Goal: Task Accomplishment & Management: Use online tool/utility

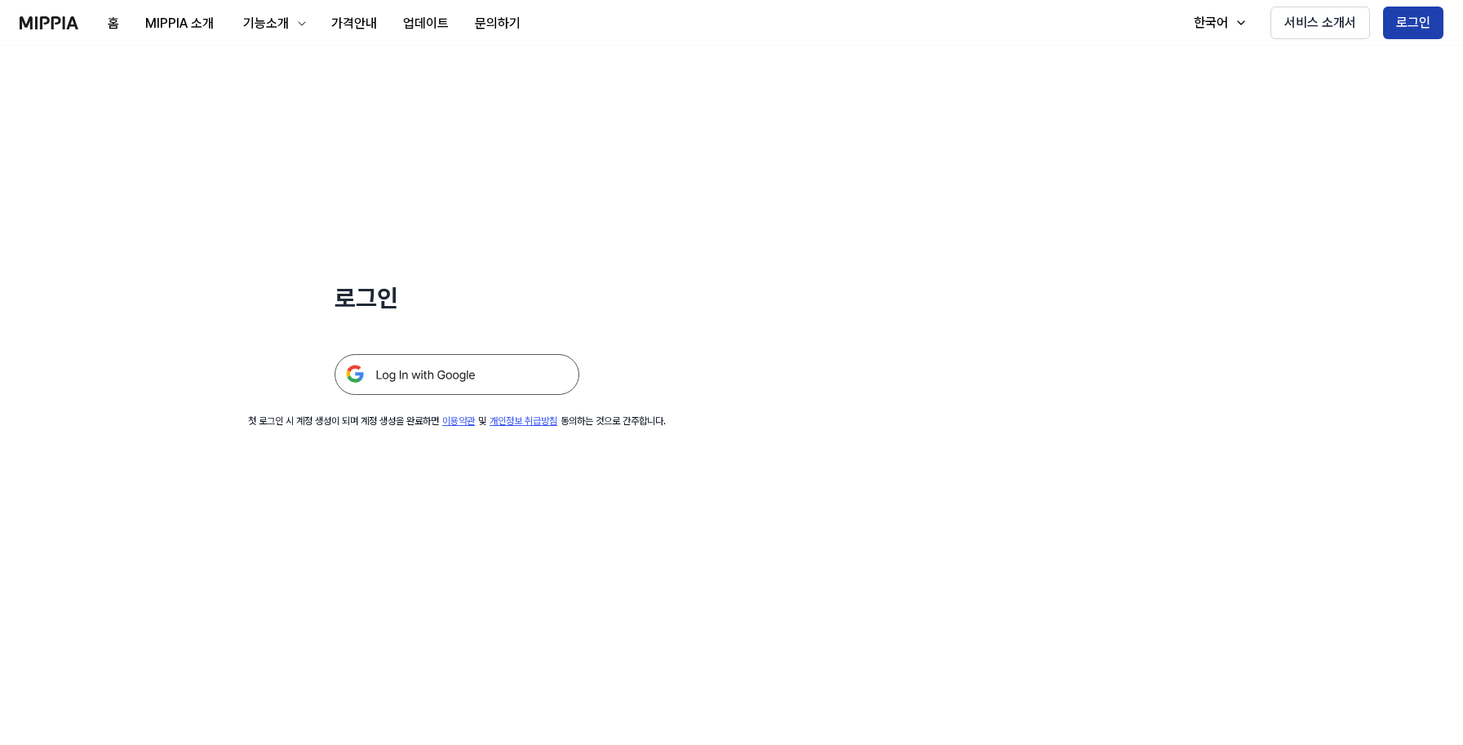
click at [1401, 33] on button "로그인" at bounding box center [1413, 23] width 60 height 33
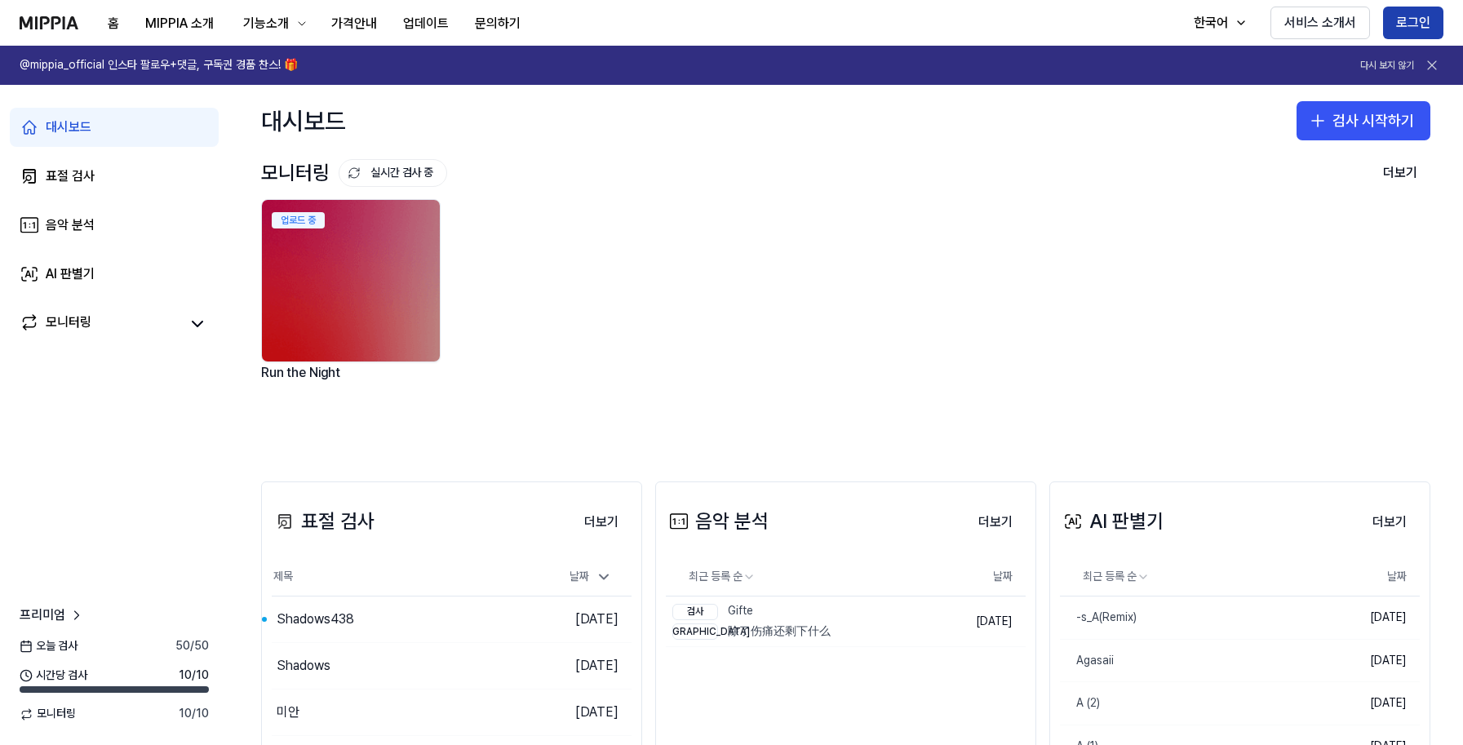
click at [1431, 22] on button "로그인" at bounding box center [1413, 23] width 60 height 33
click at [62, 175] on div "표절 검사" at bounding box center [70, 176] width 49 height 20
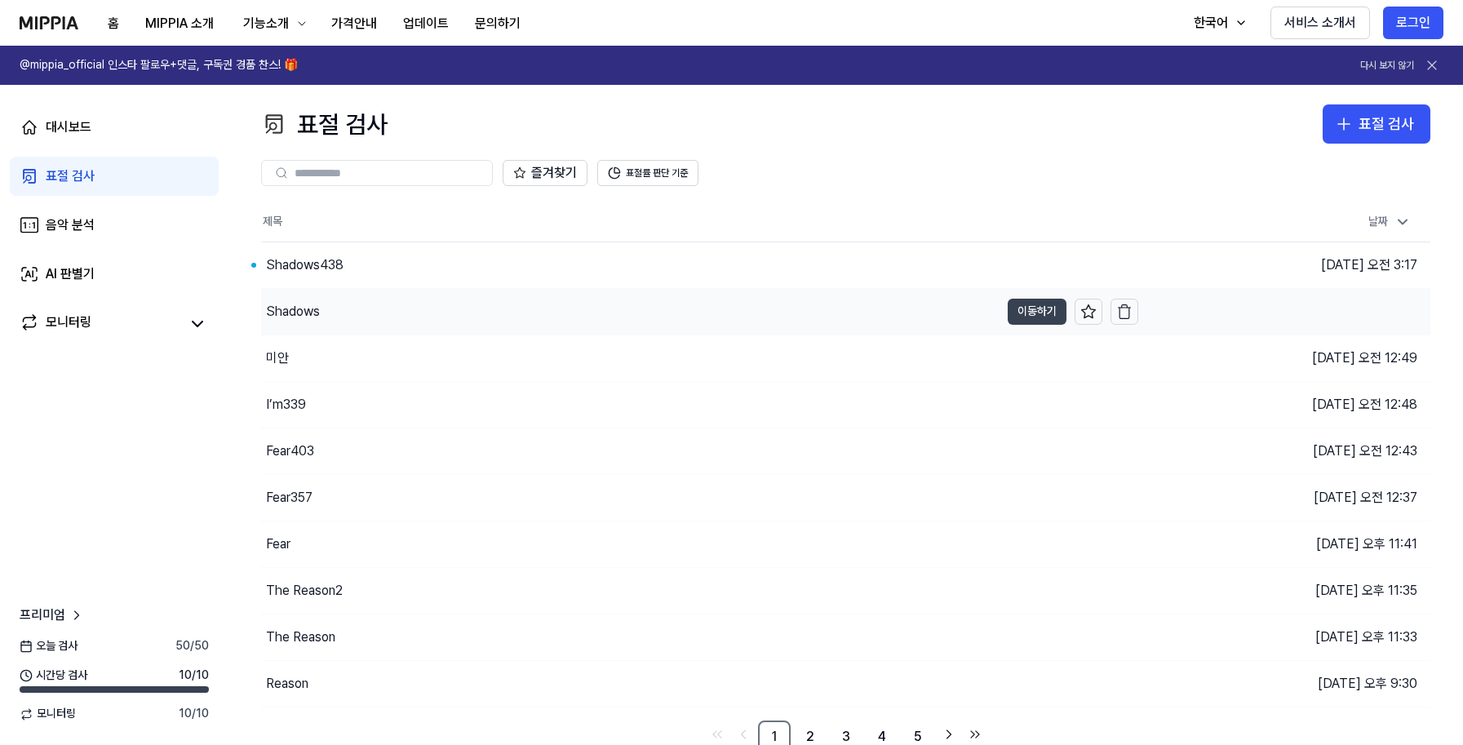
click at [1017, 300] on button "이동하기" at bounding box center [1037, 312] width 59 height 26
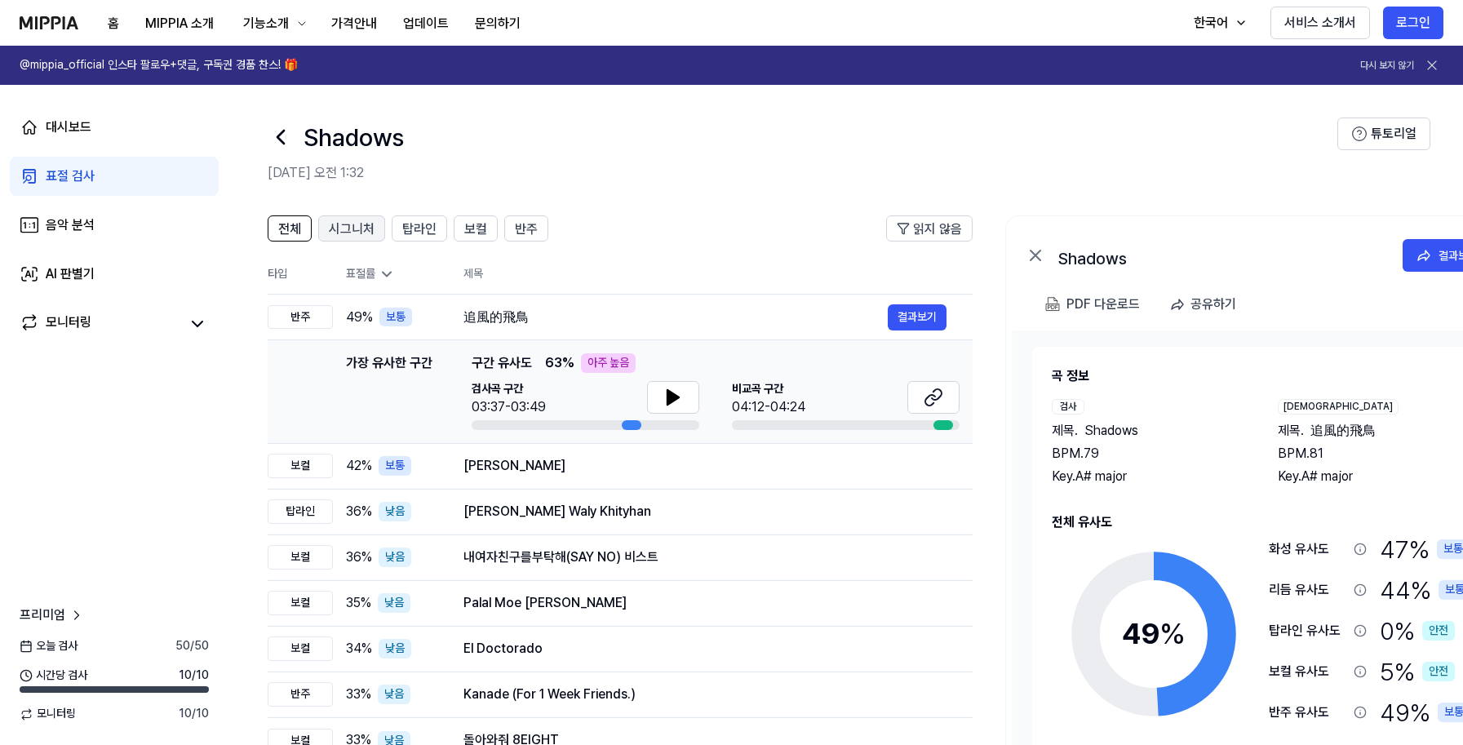
click at [357, 233] on span "시그니처" at bounding box center [352, 229] width 46 height 20
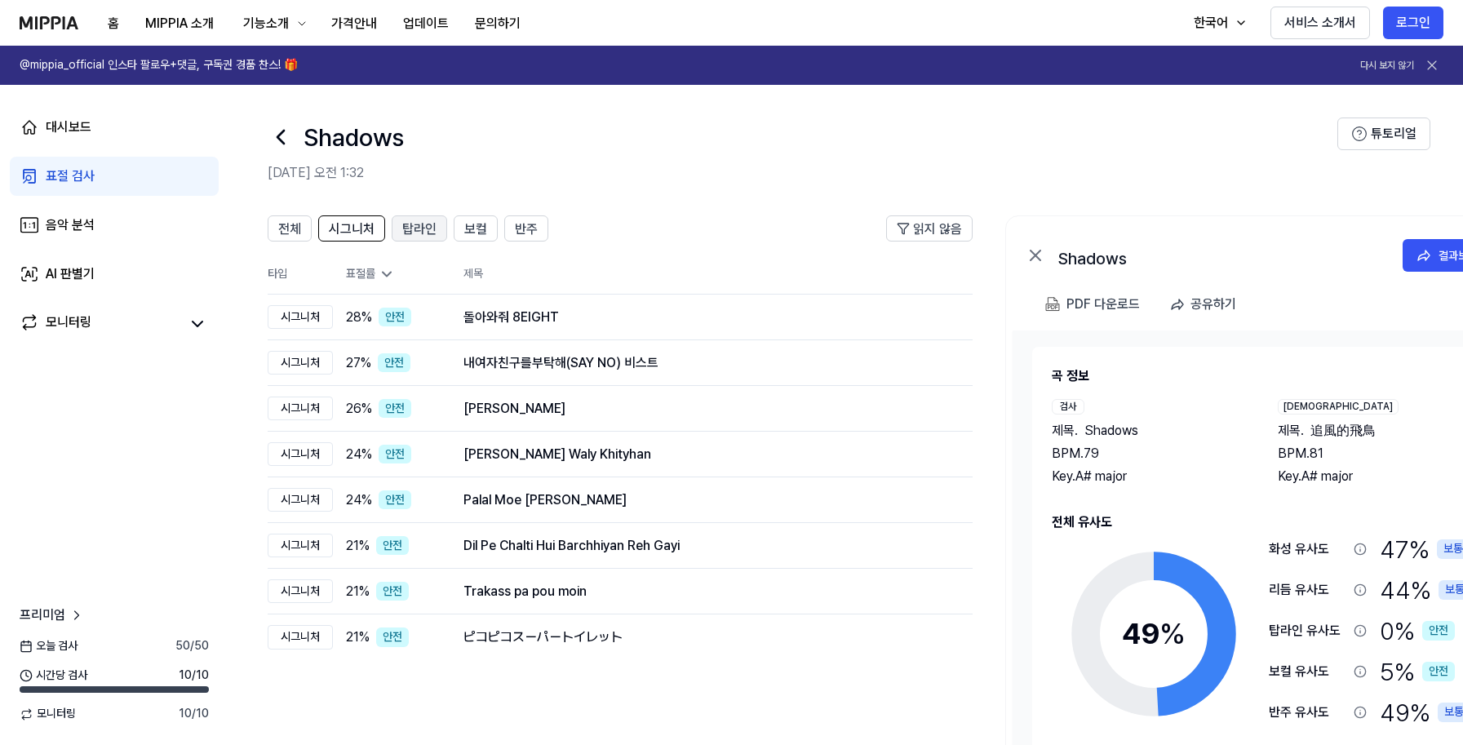
click at [429, 227] on span "탑라인" at bounding box center [419, 229] width 34 height 20
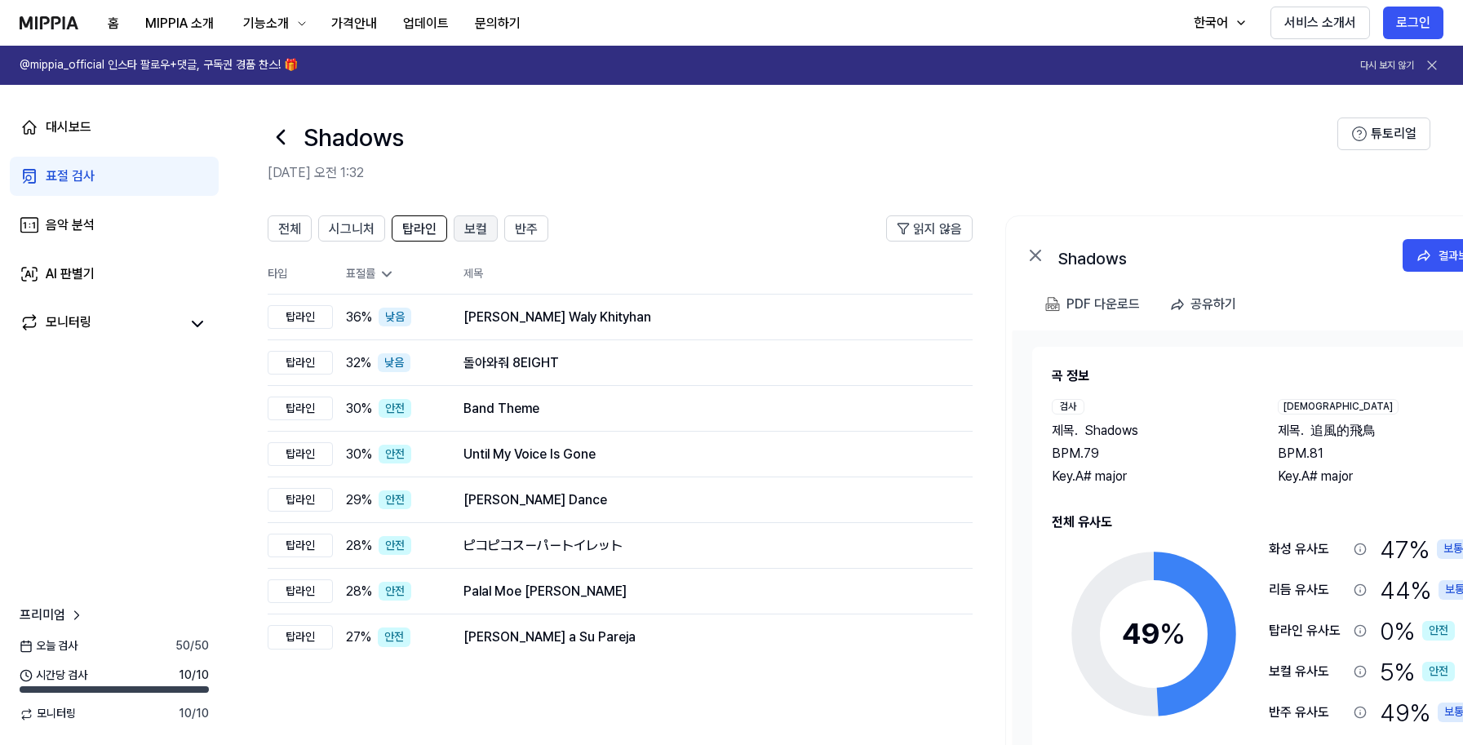
click at [467, 228] on span "보컬" at bounding box center [475, 229] width 23 height 20
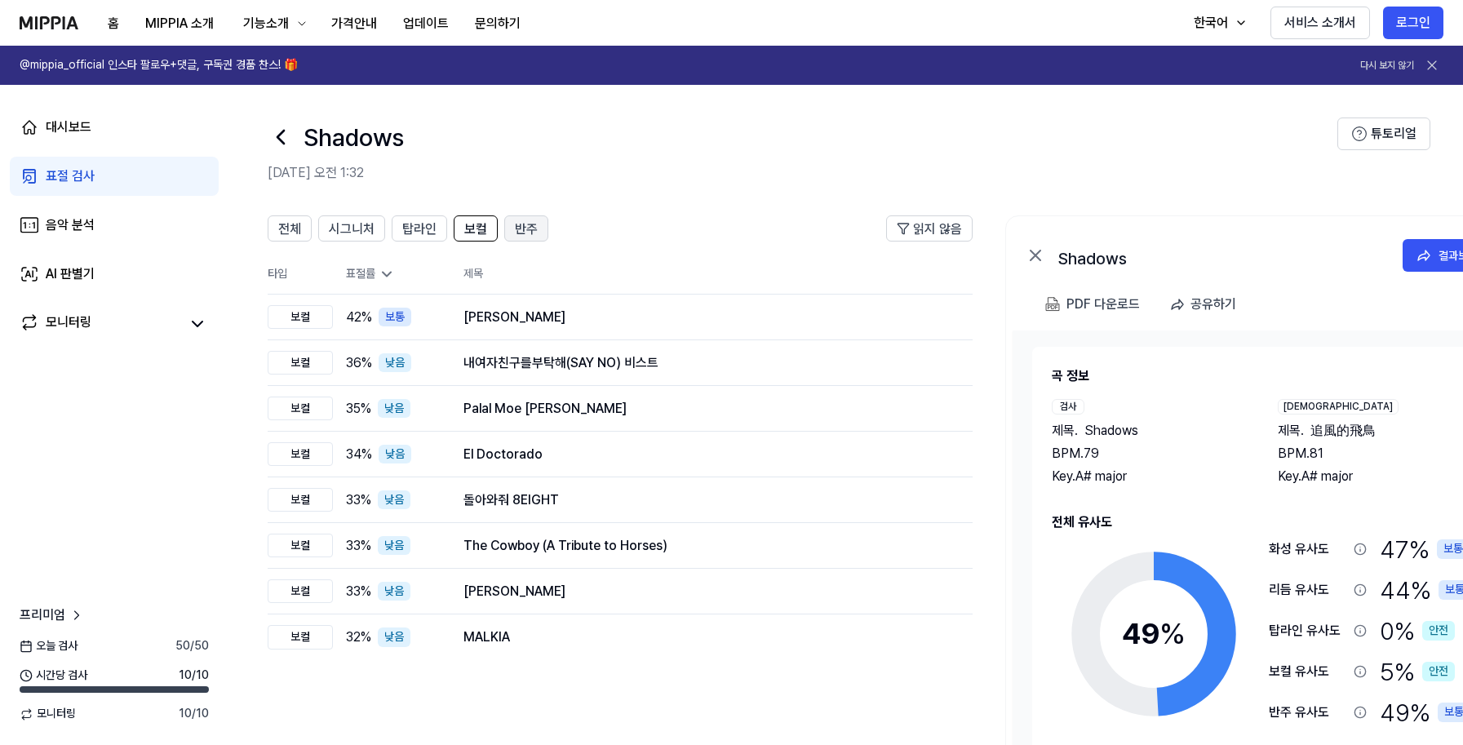
click at [533, 228] on span "반주" at bounding box center [526, 229] width 23 height 20
